Goal: Task Accomplishment & Management: Manage account settings

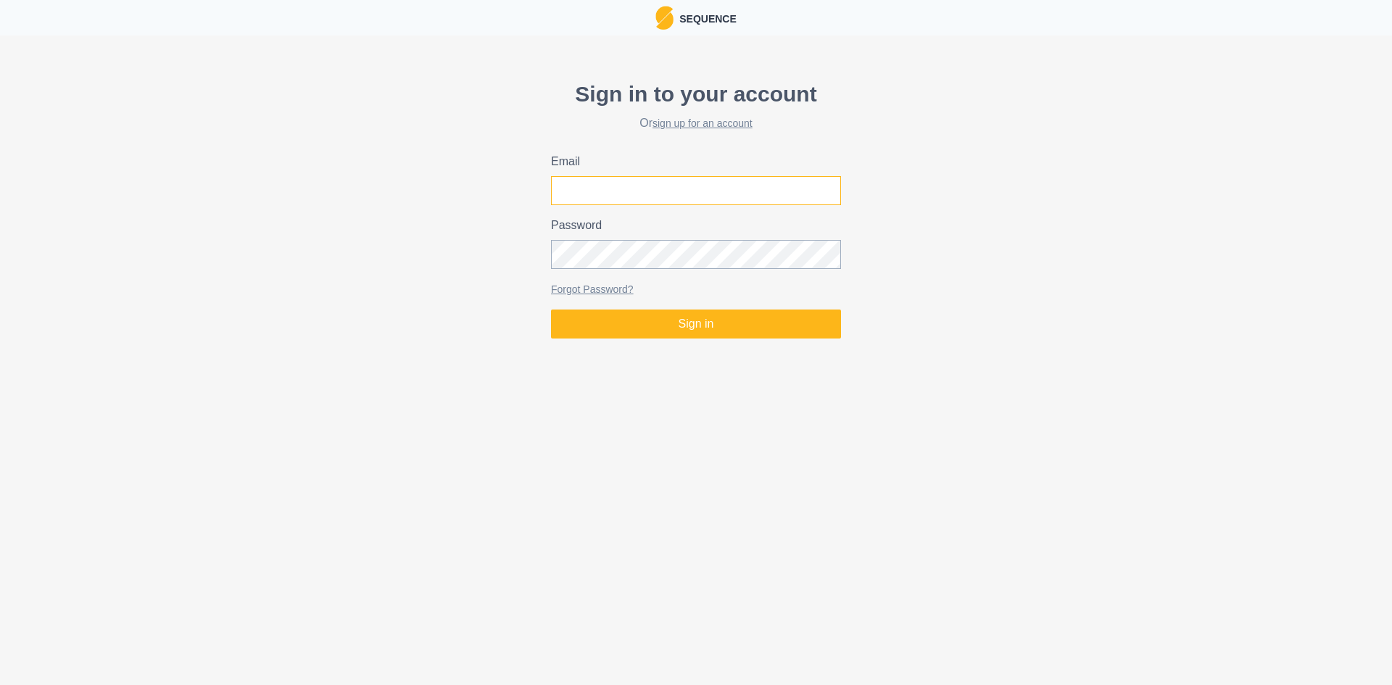
click at [564, 194] on input "Email" at bounding box center [696, 190] width 290 height 29
type input "[EMAIL_ADDRESS][DOMAIN_NAME]"
click at [586, 290] on link "Forgot Password?" at bounding box center [592, 289] width 83 height 12
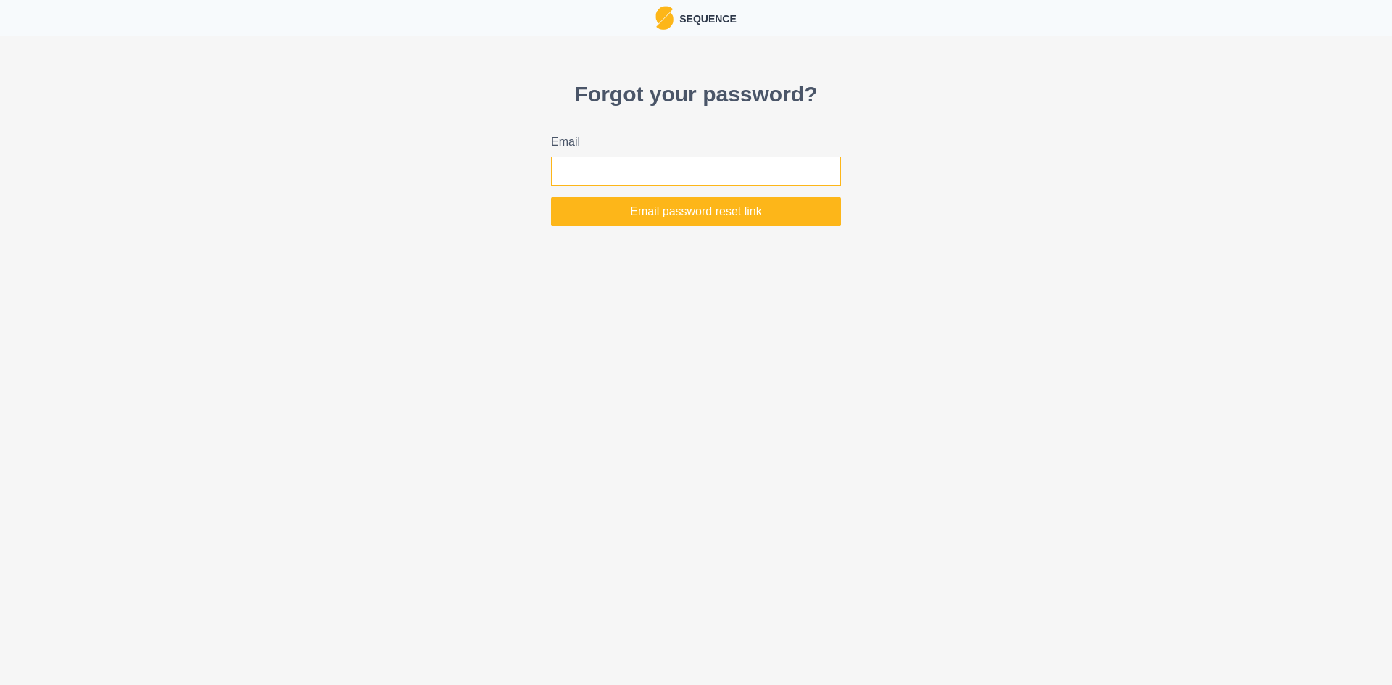
click at [604, 175] on input "Email" at bounding box center [696, 171] width 290 height 29
type input "[EMAIL_ADDRESS][DOMAIN_NAME]"
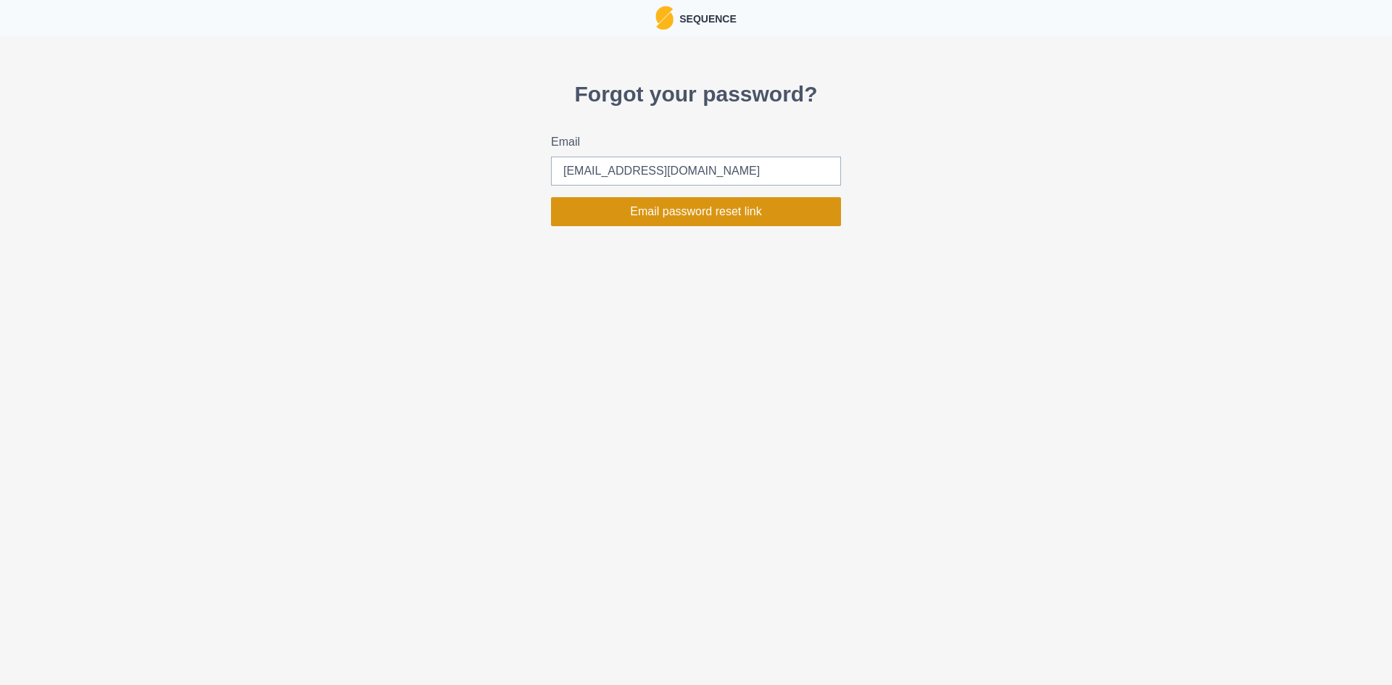
click at [675, 212] on button "Email password reset link" at bounding box center [696, 211] width 290 height 29
